Goal: Transaction & Acquisition: Obtain resource

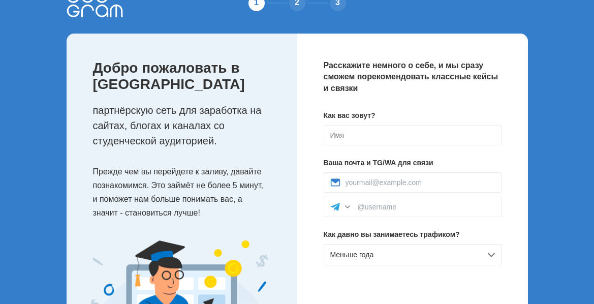
scroll to position [51, 0]
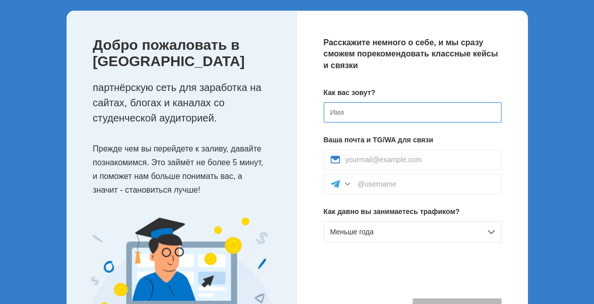
click at [365, 115] on input at bounding box center [413, 112] width 178 height 20
type input "Dfcbkbq"
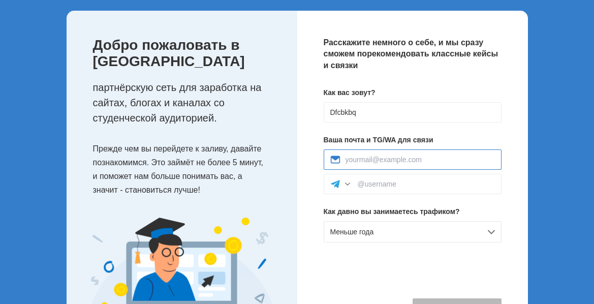
click at [363, 161] on input at bounding box center [420, 159] width 149 height 8
type input "morewo1999@gmail.com"
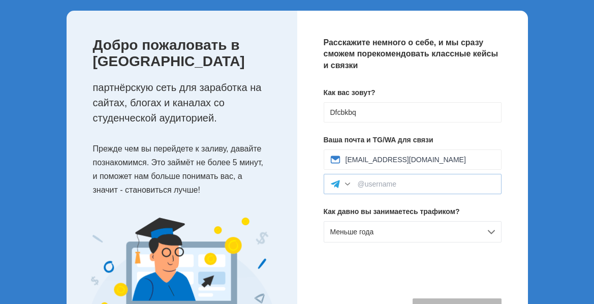
click at [346, 182] on div at bounding box center [347, 184] width 10 height 10
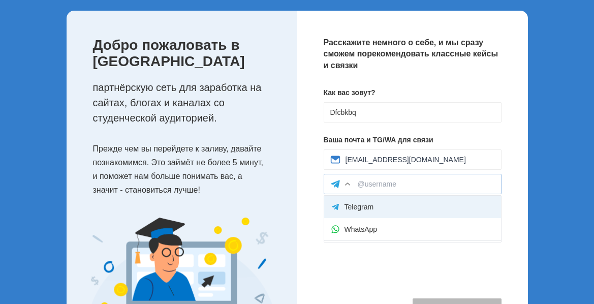
click at [353, 205] on div "Telegram" at bounding box center [412, 207] width 177 height 22
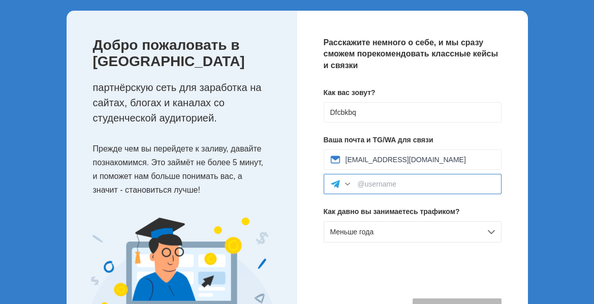
click at [375, 184] on input at bounding box center [426, 184] width 137 height 8
click at [375, 183] on input "@maorewo1999" at bounding box center [426, 184] width 137 height 8
type input "@morewo1999"
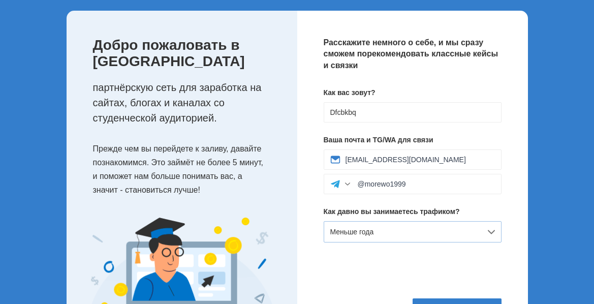
click at [391, 233] on div "Меньше года" at bounding box center [413, 231] width 178 height 21
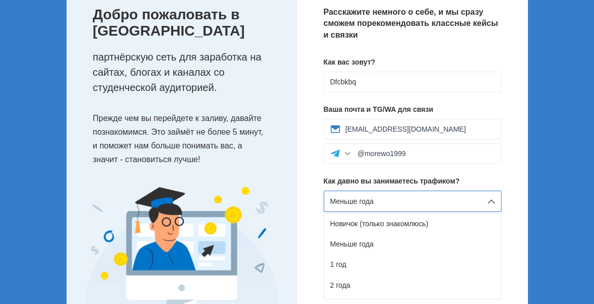
scroll to position [112, 0]
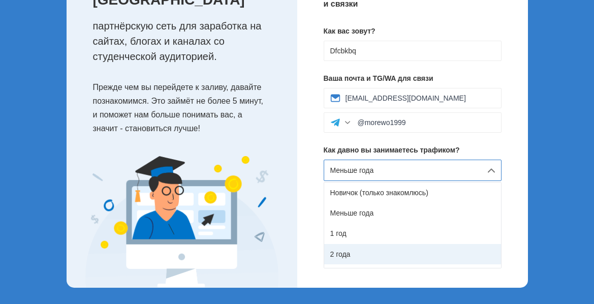
click at [351, 256] on div "2 года" at bounding box center [412, 254] width 177 height 20
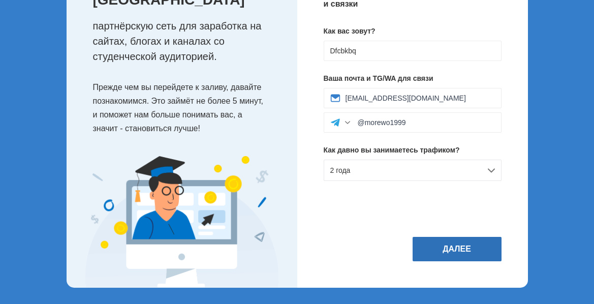
click at [457, 255] on button "Далее" at bounding box center [457, 249] width 89 height 24
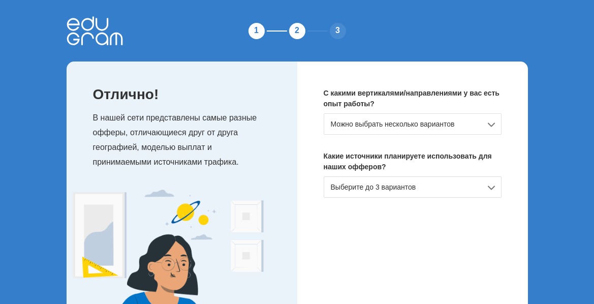
click at [494, 128] on div "Можно выбрать несколько вариантов" at bounding box center [413, 123] width 178 height 21
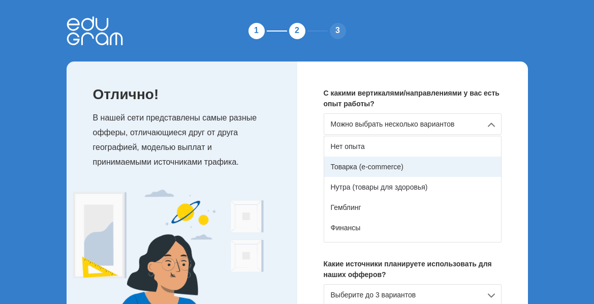
click at [395, 170] on div "Товарка (e-commerce)" at bounding box center [412, 167] width 177 height 20
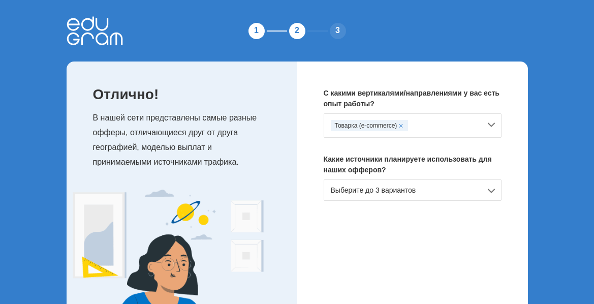
click at [494, 128] on div "Товарка (e-commerce)" at bounding box center [413, 125] width 178 height 24
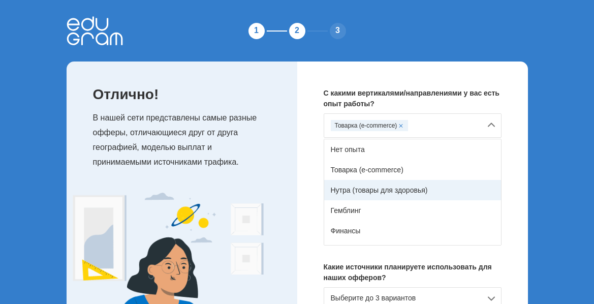
click at [384, 190] on div "Нутра (товары для здоровья)" at bounding box center [412, 190] width 177 height 20
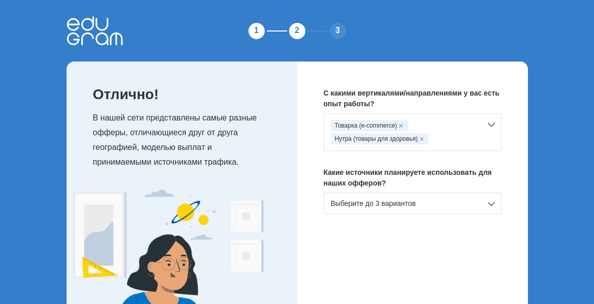
click at [492, 128] on div "Товарка (e-commerce) Нутра (товары для здоровья)" at bounding box center [413, 132] width 178 height 38
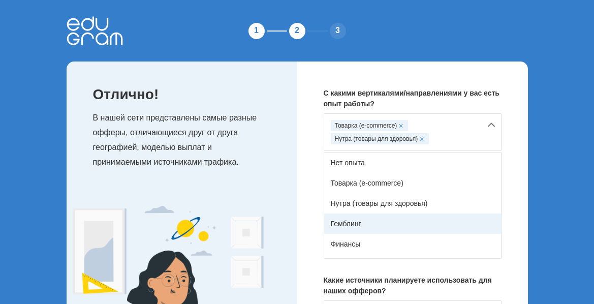
click at [357, 219] on div "Гемблинг" at bounding box center [412, 223] width 177 height 20
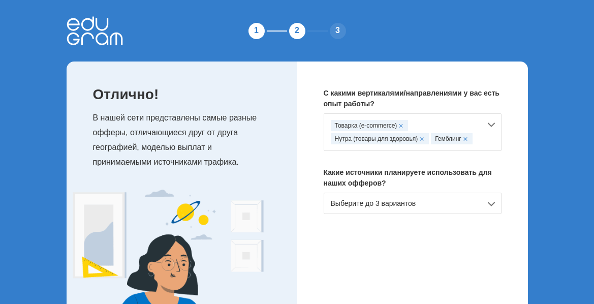
click at [489, 121] on div "Товарка (e-commerce) Нутра (товары для здоровья) Гемблинг" at bounding box center [413, 132] width 178 height 38
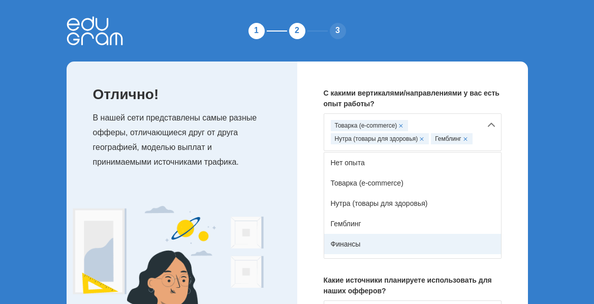
click at [352, 238] on div "Финансы" at bounding box center [412, 244] width 177 height 20
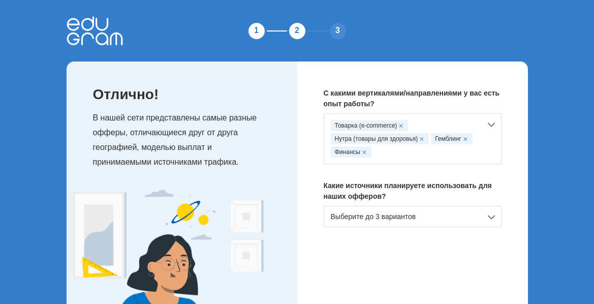
click at [492, 124] on div "Товарка (e-commerce) Нутра (товары для здоровья) Гемблинг Финансы" at bounding box center [413, 138] width 178 height 51
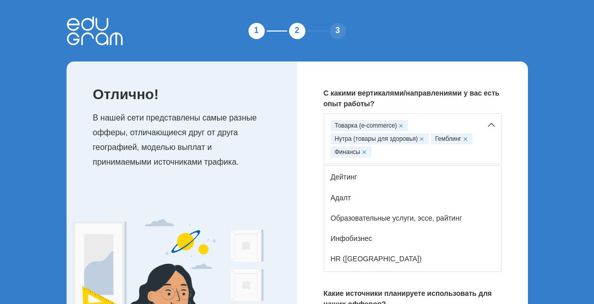
scroll to position [102, 0]
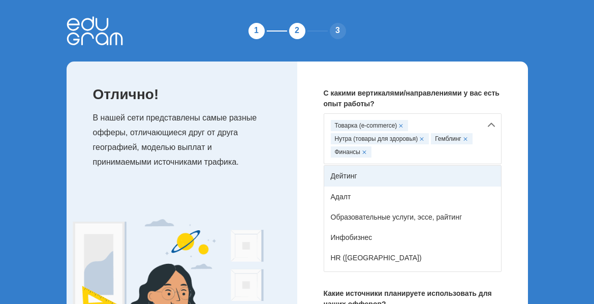
click at [356, 174] on div "Дейтинг" at bounding box center [412, 176] width 177 height 20
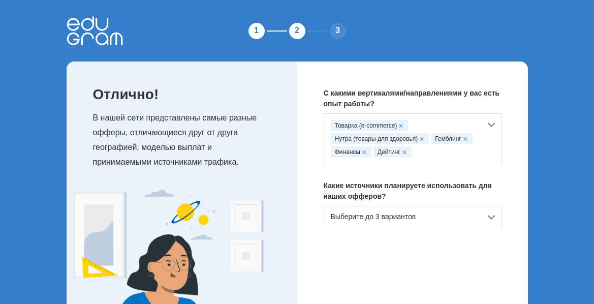
click at [491, 121] on div "Товарка (e-commerce) Нутра (товары для здоровья) Гемблинг Финансы Дейтинг" at bounding box center [413, 138] width 178 height 51
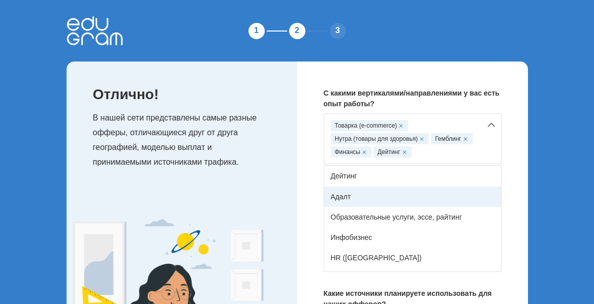
click at [353, 200] on div "Адалт" at bounding box center [412, 196] width 177 height 20
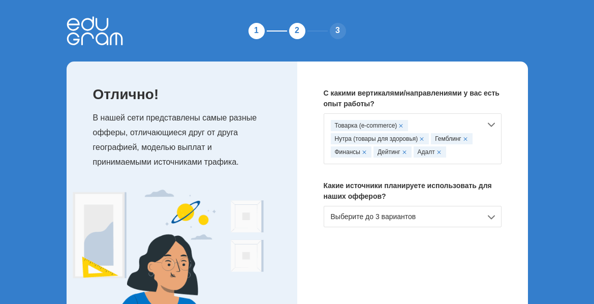
click at [492, 126] on div "Товарка (e-commerce) Нутра (товары для здоровья) Гемблинг Финансы Дейтинг Адалт" at bounding box center [413, 138] width 178 height 51
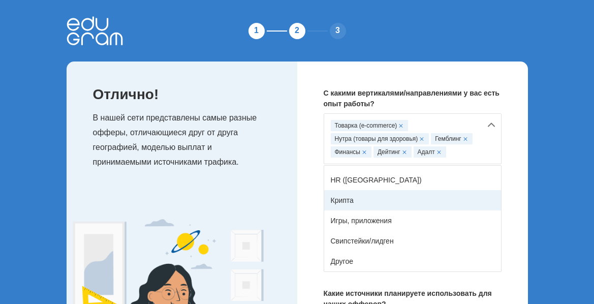
scroll to position [129, 0]
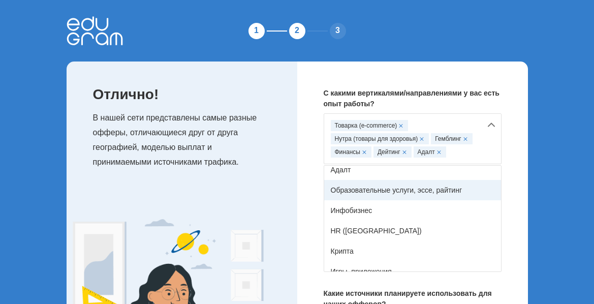
click at [399, 196] on div "Образовательные услуги, эссе, райтинг" at bounding box center [412, 190] width 177 height 20
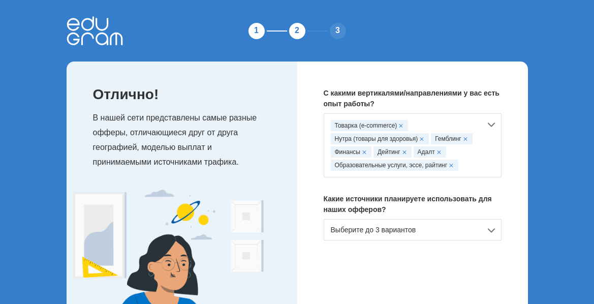
click at [492, 123] on div "Товарка (e-commerce) Нутра (товары для здоровья) Гемблинг Финансы Дейтинг Адалт…" at bounding box center [413, 145] width 178 height 64
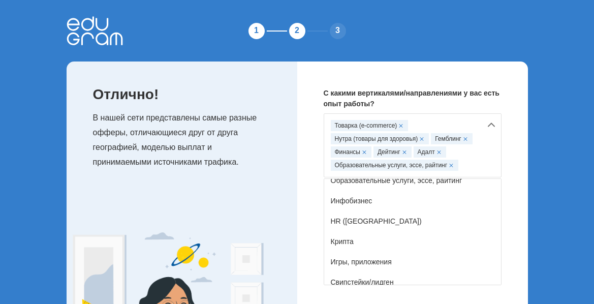
scroll to position [152, 0]
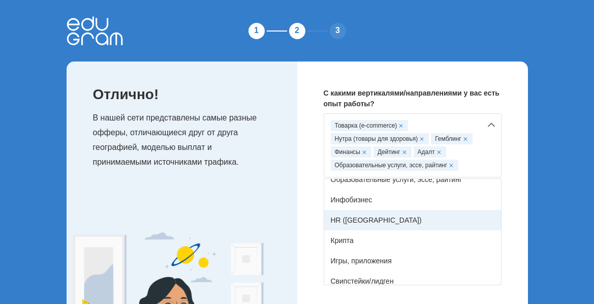
click at [362, 217] on div "HR (вакансии)" at bounding box center [412, 220] width 177 height 20
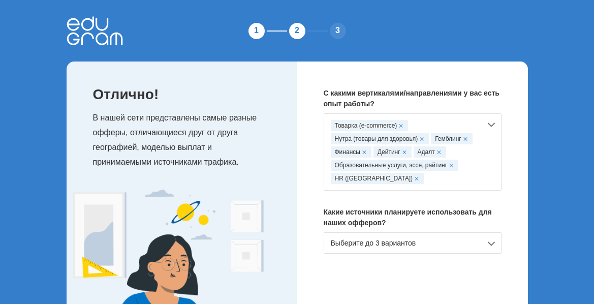
click at [493, 124] on div "Товарка (e-commerce) Нутра (товары для здоровья) Гемблинг Финансы Дейтинг Адалт…" at bounding box center [413, 151] width 178 height 77
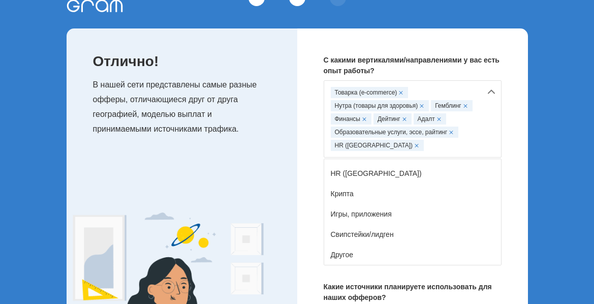
scroll to position [51, 0]
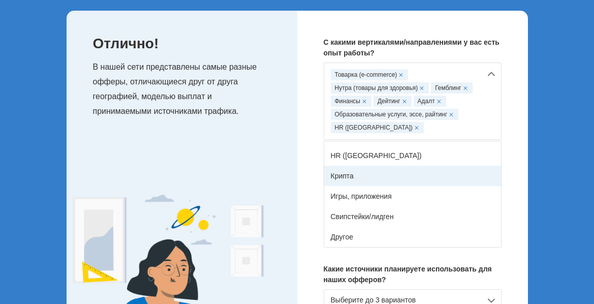
click at [355, 180] on div "Крипта" at bounding box center [412, 176] width 177 height 20
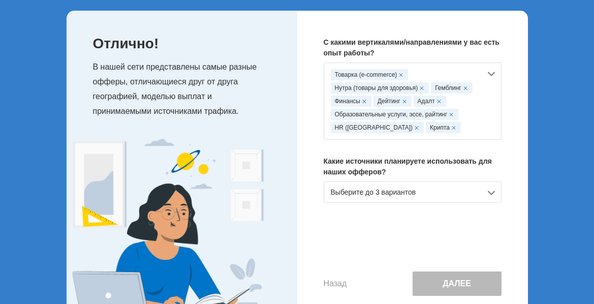
click at [491, 74] on div "Товарка (e-commerce) Нутра (товары для здоровья) Гемблинг Финансы Дейтинг Адалт…" at bounding box center [413, 101] width 178 height 77
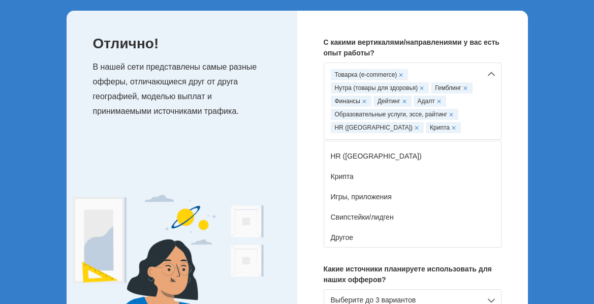
scroll to position [179, 0]
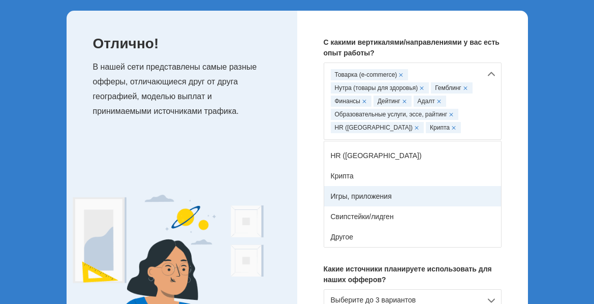
click at [363, 195] on div "Игры, приложения" at bounding box center [412, 196] width 177 height 20
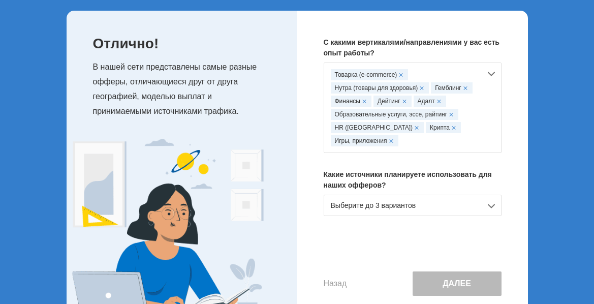
click at [491, 77] on div "Товарка (e-commerce) Нутра (товары для здоровья) Гемблинг Финансы Дейтинг Адалт…" at bounding box center [413, 108] width 178 height 90
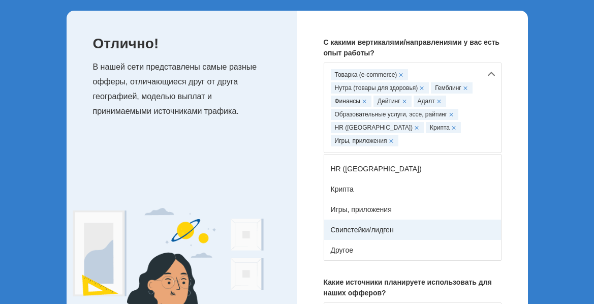
click at [363, 232] on div "Свипстейки/лидген" at bounding box center [412, 230] width 177 height 20
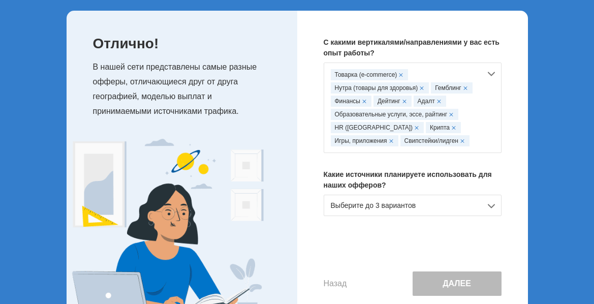
click at [422, 206] on div "Выберите до 3 вариантов" at bounding box center [413, 205] width 178 height 21
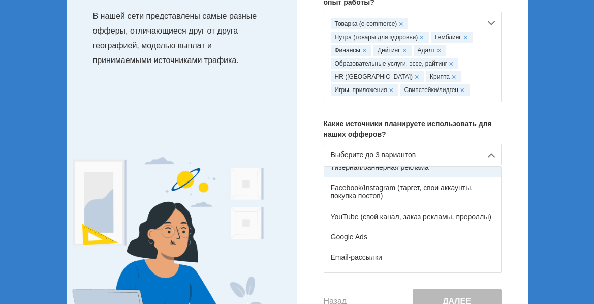
scroll to position [51, 0]
click at [408, 219] on div "YouTube (свой канал, заказ рекламы, прероллы)" at bounding box center [412, 216] width 177 height 20
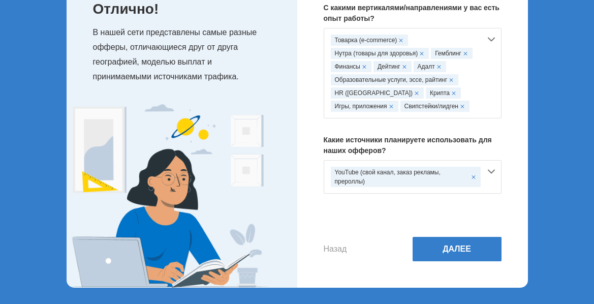
scroll to position [85, 0]
click at [493, 171] on div "YouTube (свой канал, заказ рекламы, прероллы)" at bounding box center [413, 177] width 178 height 34
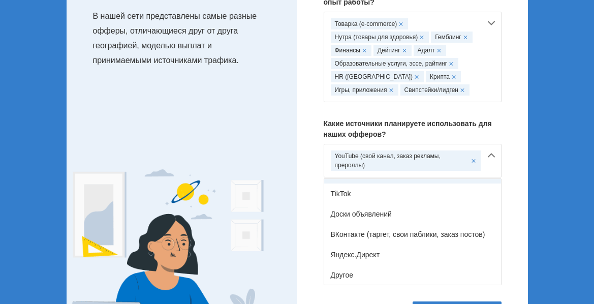
scroll to position [167, 0]
click at [407, 237] on div "ВКонтакте (таргет, свои паблики, заказ постов)" at bounding box center [412, 234] width 177 height 20
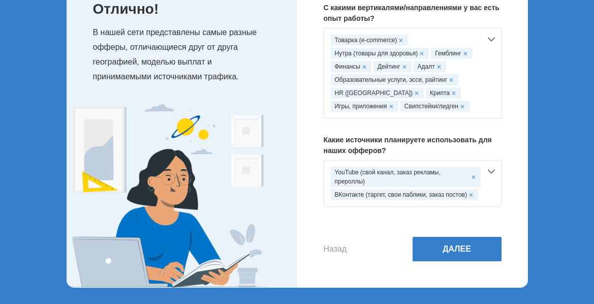
click at [494, 172] on div "YouTube (свой канал, заказ рекламы, прероллы) ВКонтакте (таргет, свои паблики, …" at bounding box center [413, 183] width 178 height 47
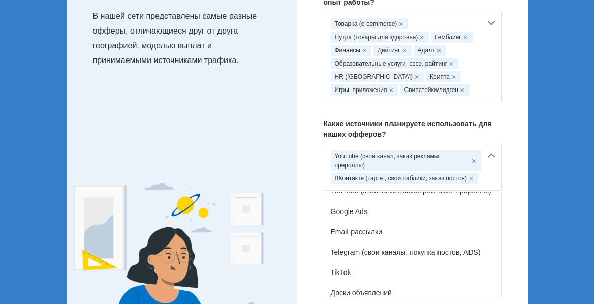
scroll to position [102, 0]
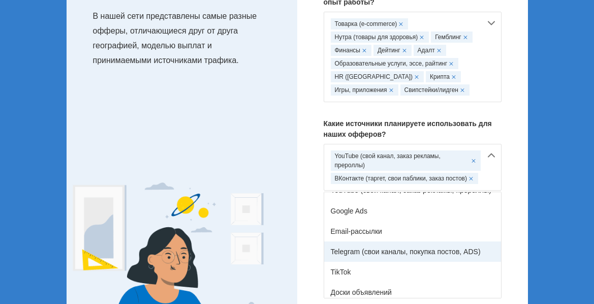
click at [393, 243] on div "Telegram (свои каналы, покупка постов, ADS)" at bounding box center [412, 251] width 177 height 20
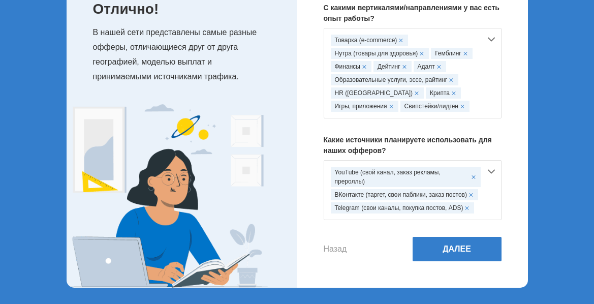
scroll to position [85, 0]
click at [452, 248] on button "Далее" at bounding box center [457, 249] width 89 height 24
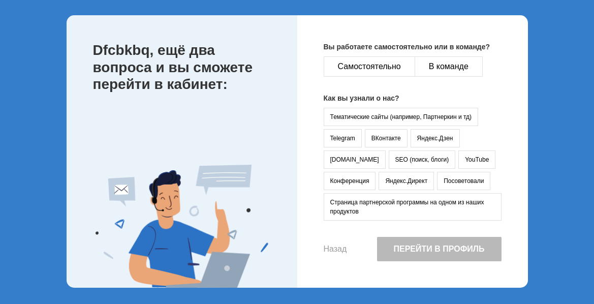
scroll to position [46, 0]
click at [362, 64] on button "Самостоятельно" at bounding box center [369, 66] width 91 height 20
click at [458, 157] on button "YouTube" at bounding box center [476, 159] width 37 height 18
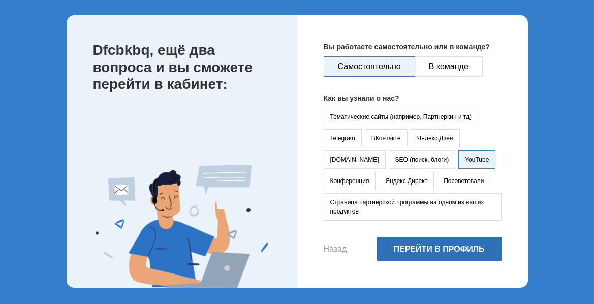
click at [419, 249] on button "Перейти в профиль" at bounding box center [439, 249] width 124 height 24
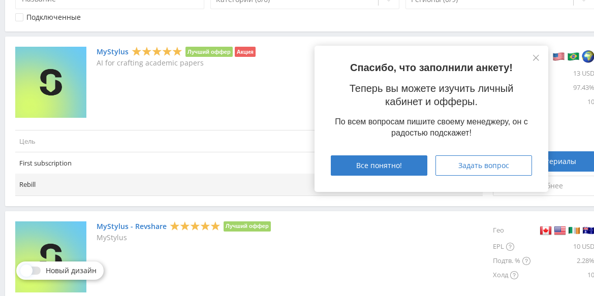
scroll to position [254, 0]
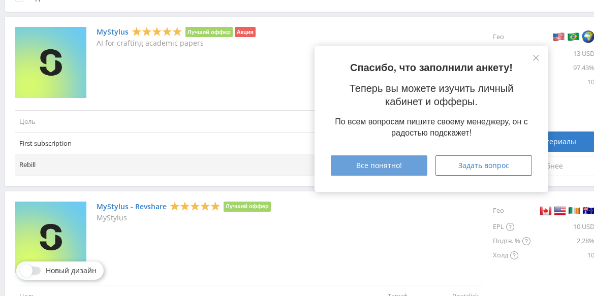
click at [386, 166] on span "Все понятно!" at bounding box center [379, 166] width 46 height 8
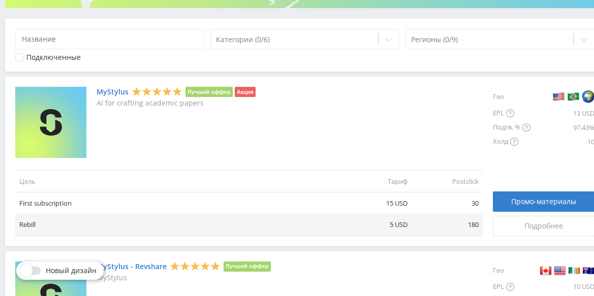
scroll to position [212, 0]
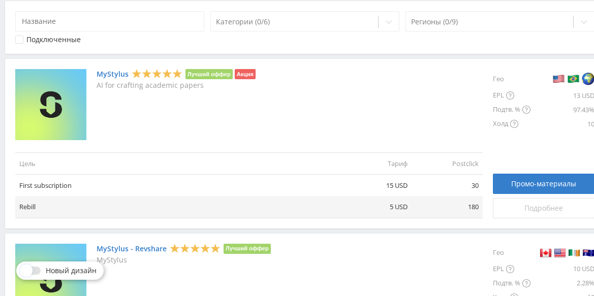
click at [519, 209] on div "Подробнее" at bounding box center [544, 208] width 76 height 8
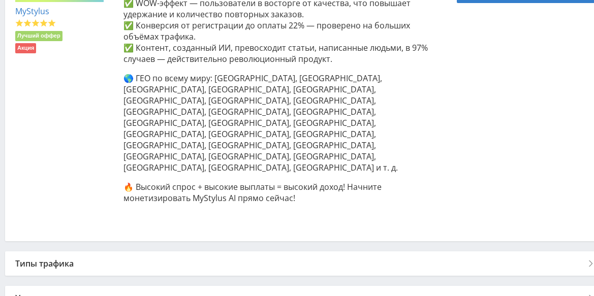
scroll to position [332, 0]
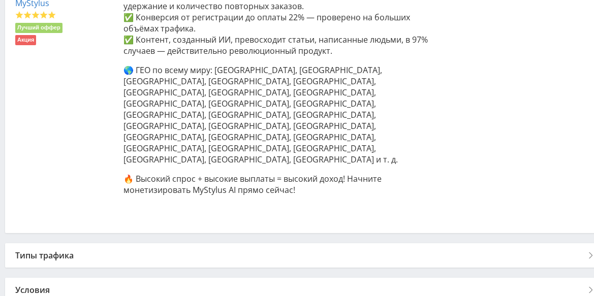
click at [81, 243] on div "Типы трафика" at bounding box center [305, 255] width 600 height 24
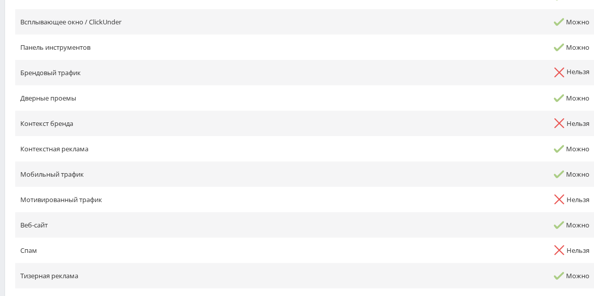
scroll to position [676, 0]
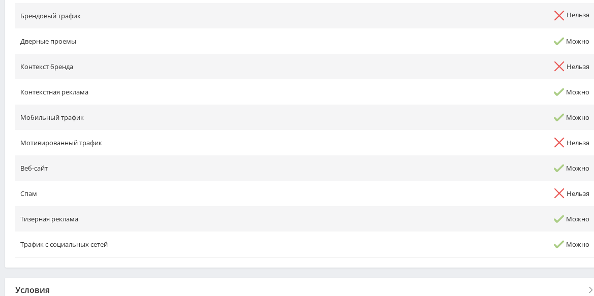
click at [59, 278] on div "Условия" at bounding box center [305, 290] width 600 height 24
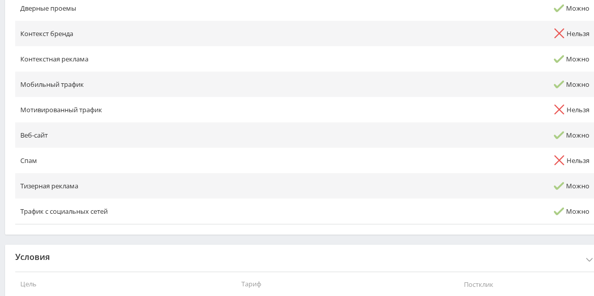
scroll to position [727, 0]
